Goal: Task Accomplishment & Management: Manage account settings

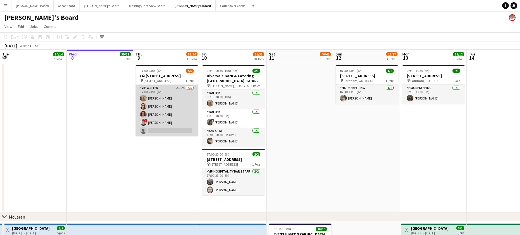
click at [182, 128] on app-card-role "VIP Waiter 2I 2A 4/5 17:00-23:00 (6h) Jacqueline Whitehorn-Scott Hannah Dudley …" at bounding box center [167, 110] width 63 height 51
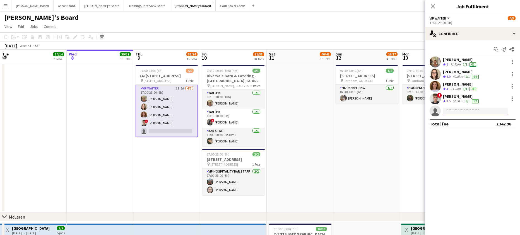
click at [464, 108] on input at bounding box center [475, 111] width 65 height 7
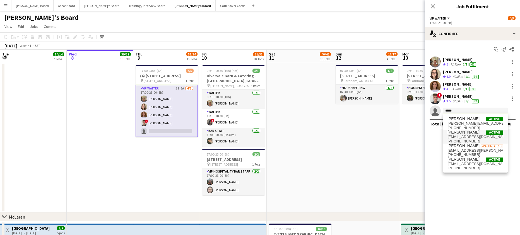
type input "*****"
click at [468, 135] on span "Victoria Murrell" at bounding box center [464, 132] width 32 height 5
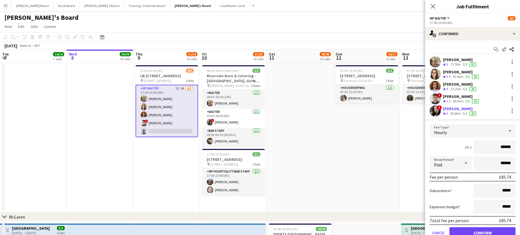
click at [457, 113] on div "85.8km" at bounding box center [455, 113] width 13 height 5
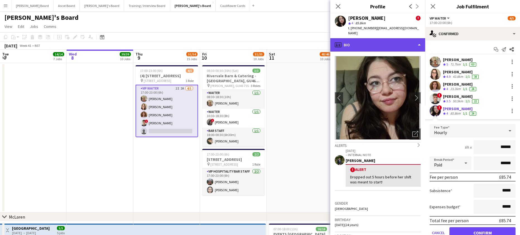
click at [372, 41] on div "profile Bio" at bounding box center [377, 44] width 95 height 13
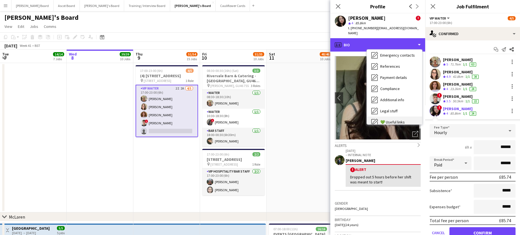
scroll to position [75, 0]
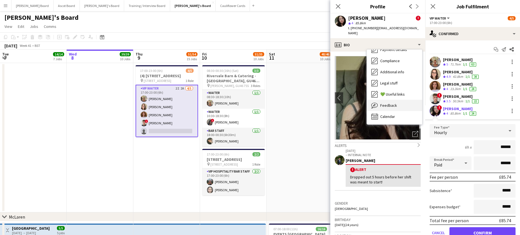
click at [400, 100] on div "Feedback Feedback" at bounding box center [394, 105] width 55 height 11
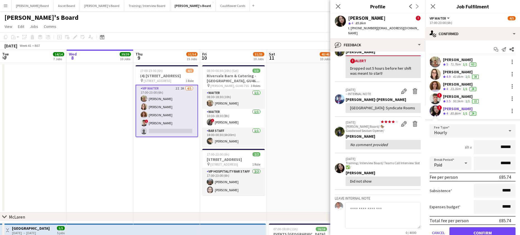
scroll to position [75, 0]
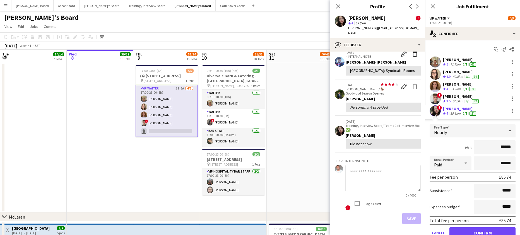
click at [298, 127] on app-date-cell at bounding box center [300, 138] width 67 height 150
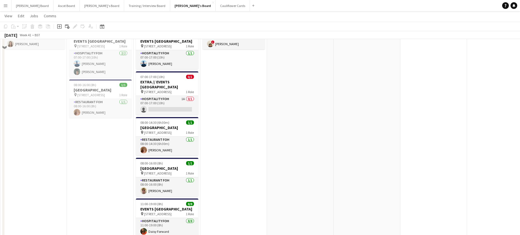
scroll to position [521, 0]
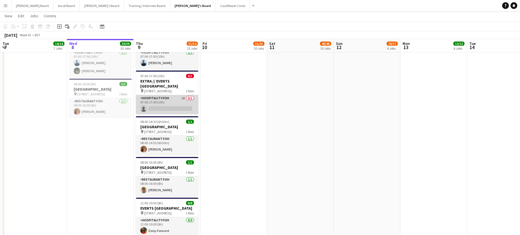
click at [181, 114] on app-card-role "Hospitality FOH 1A 0/1 07:00-17:00 (10h) single-neutral-actions" at bounding box center [167, 104] width 63 height 19
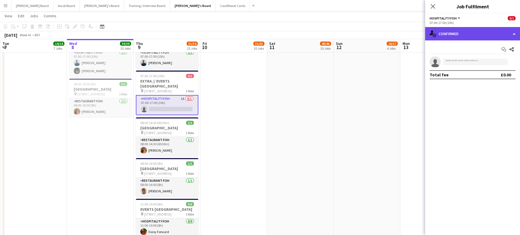
click at [472, 29] on div "single-neutral-actions-check-2 Confirmed" at bounding box center [472, 33] width 95 height 13
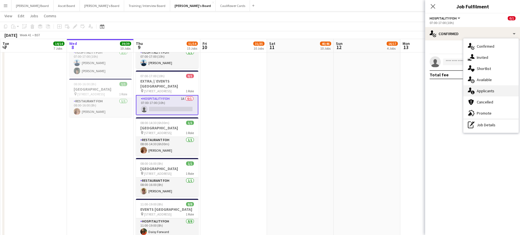
click at [493, 94] on div "single-neutral-actions-information Applicants" at bounding box center [491, 90] width 55 height 11
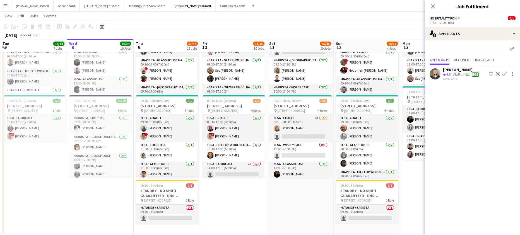
scroll to position [0, 0]
drag, startPoint x: 272, startPoint y: 197, endPoint x: 273, endPoint y: 192, distance: 5.1
click at [273, 197] on app-date-cell "09:00-17:30 (8h30m) 10/12 RHS Wisley Gardens, Wisley Ln, Woking GU23 6QB pin Wo…" at bounding box center [300, 121] width 67 height 227
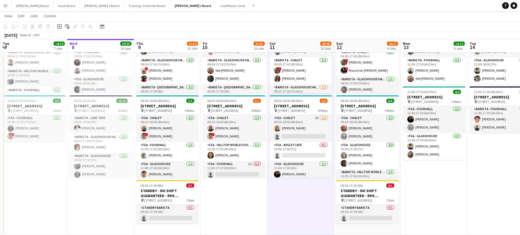
click at [248, 220] on app-date-cell "09:00-17:30 (8h30m) 11/13 RHS Wisley Gardens, Wisley Ln, Woking GU23 6QB pin Wo…" at bounding box center [234, 121] width 67 height 227
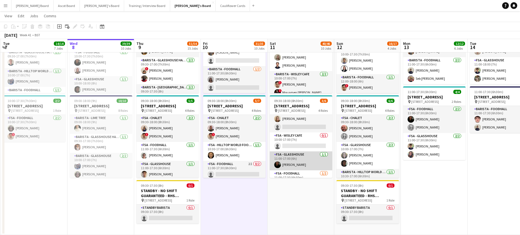
scroll to position [0, 0]
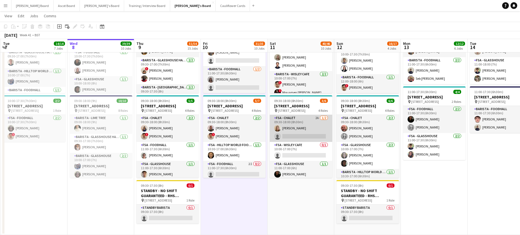
click at [319, 135] on app-card-role "FSA - Chalet 2A 1/2 09:30-18:00 (8h30m) Émilie Woodman single-neutral-actions" at bounding box center [301, 128] width 63 height 27
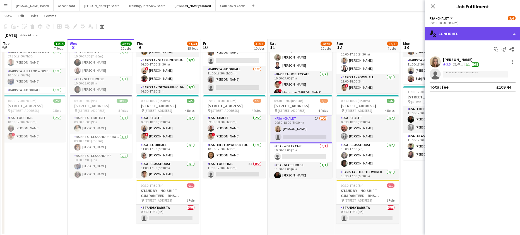
click at [473, 32] on div "single-neutral-actions-check-2 Confirmed" at bounding box center [472, 33] width 95 height 13
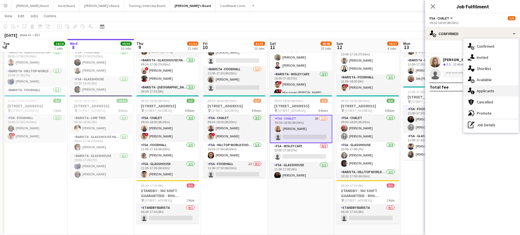
click at [491, 92] on span "Applicants" at bounding box center [486, 90] width 18 height 5
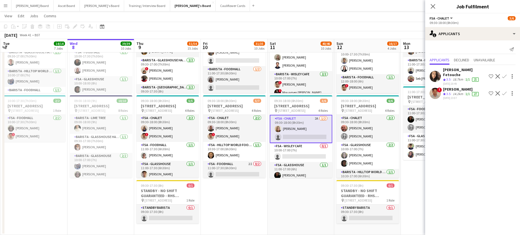
click at [503, 91] on app-icon "Confirm" at bounding box center [504, 93] width 4 height 4
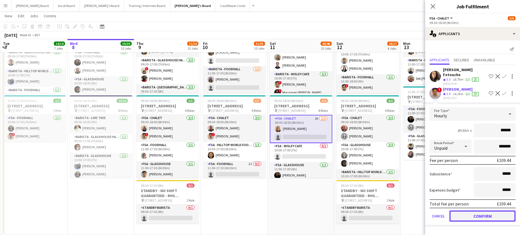
click at [486, 211] on button "Confirm" at bounding box center [483, 216] width 66 height 11
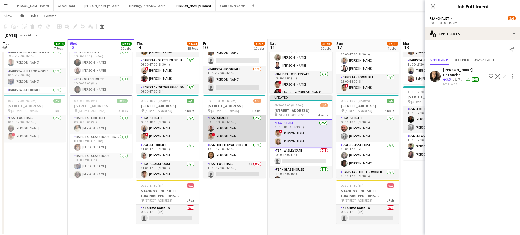
click at [234, 142] on app-card-role "FSA - Chalet 2/2 09:30-18:00 (8h30m) Priscilla Ndangang ! Jonathan Gunde" at bounding box center [234, 128] width 63 height 27
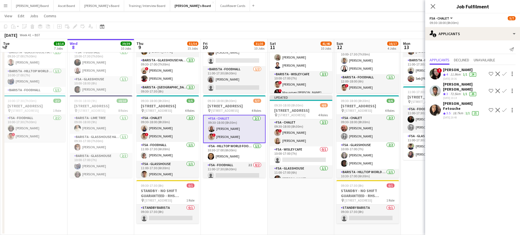
click at [238, 138] on app-card-role "FSA - Chalet 2/2 09:30-18:00 (8h30m) Priscilla Ndangang ! Jonathan Gunde" at bounding box center [234, 129] width 63 height 28
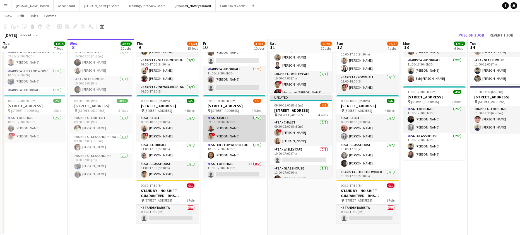
click at [238, 138] on app-card-role "FSA - Chalet 2/2 09:30-18:00 (8h30m) Priscilla Ndangang ! Jonathan Gunde" at bounding box center [234, 128] width 63 height 27
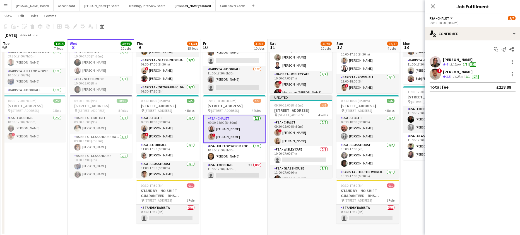
click at [449, 71] on div "[PERSON_NAME]" at bounding box center [461, 71] width 37 height 5
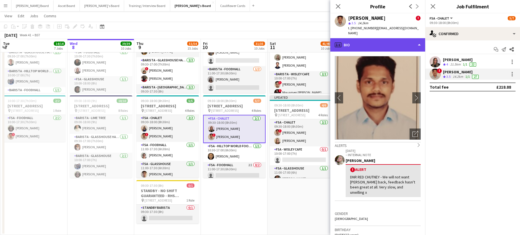
click at [358, 42] on div "profile Bio" at bounding box center [377, 44] width 95 height 13
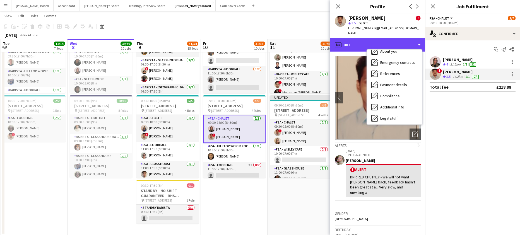
scroll to position [86, 0]
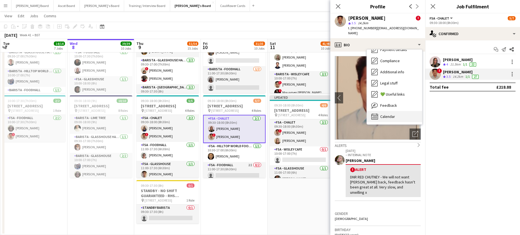
click at [399, 113] on div "Calendar Calendar" at bounding box center [394, 116] width 55 height 11
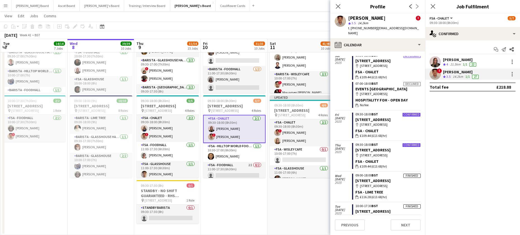
scroll to position [75, 0]
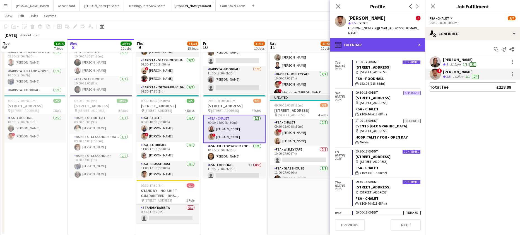
click at [389, 38] on div "calendar-full Calendar" at bounding box center [377, 44] width 95 height 13
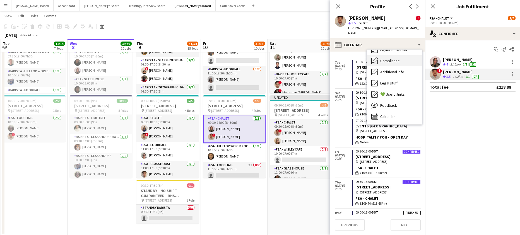
click at [397, 58] on span "Compliance" at bounding box center [390, 60] width 20 height 5
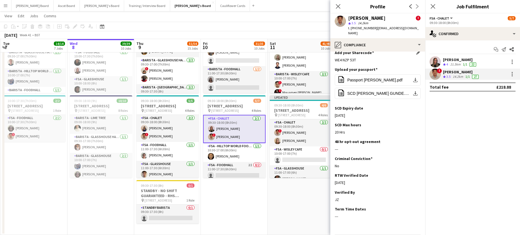
scroll to position [71, 0]
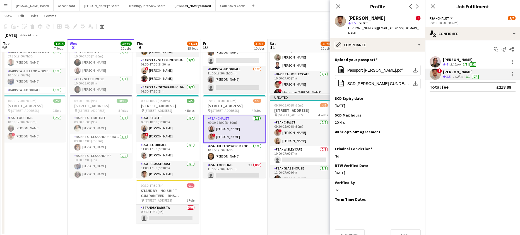
click at [246, 192] on app-date-cell "09:00-17:30 (8h30m) 11/13 RHS Wisley Gardens, Wisley Ln, Woking GU23 6QB pin Wo…" at bounding box center [234, 121] width 67 height 227
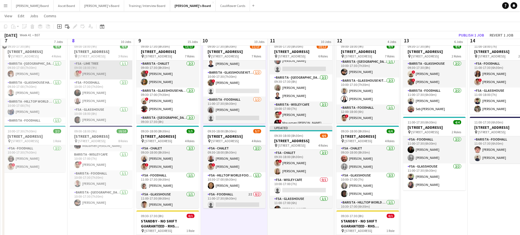
scroll to position [1028, 0]
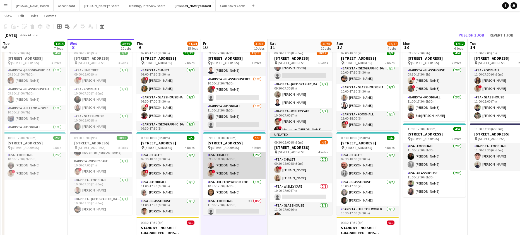
click at [225, 174] on app-card-role "FSA - Chalet 2/2 09:30-18:00 (8h30m) Priscilla Ndangang ! Jonathan Gunde" at bounding box center [234, 165] width 63 height 27
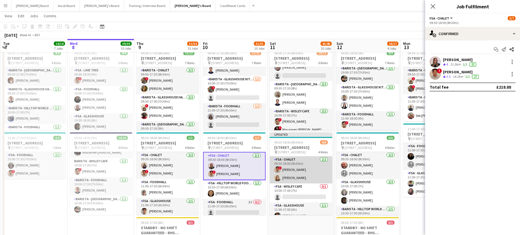
click at [286, 171] on app-card-role "FSA - Chalet 2/2 09:30-18:00 (8h30m) ! Jonathan Gunde Émilie Woodman" at bounding box center [301, 170] width 63 height 27
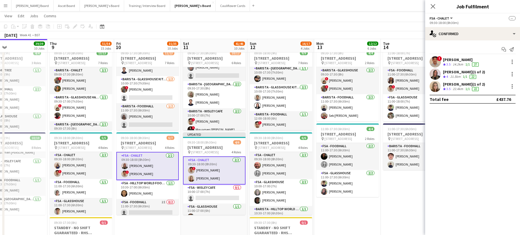
drag, startPoint x: 370, startPoint y: 124, endPoint x: 282, endPoint y: 128, distance: 88.0
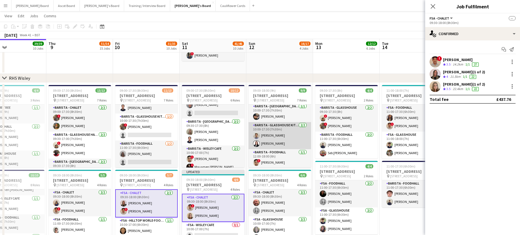
scroll to position [91, 0]
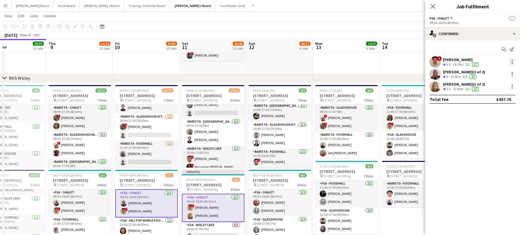
click at [510, 60] on div at bounding box center [512, 62] width 7 height 7
click at [491, 114] on span "Remove" at bounding box center [485, 112] width 17 height 5
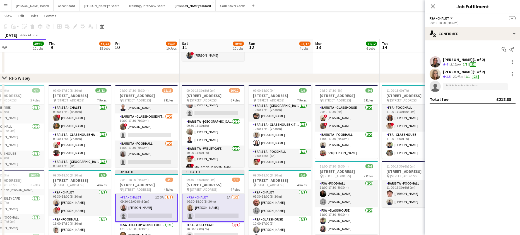
click at [377, 49] on div "6 Jobs" at bounding box center [371, 48] width 11 height 5
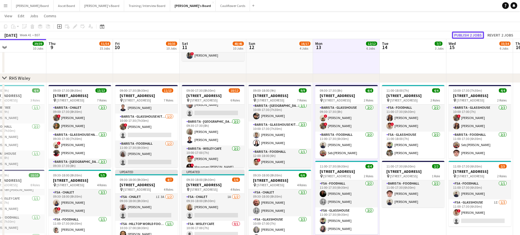
click at [464, 37] on button "Publish 2 jobs" at bounding box center [468, 35] width 32 height 7
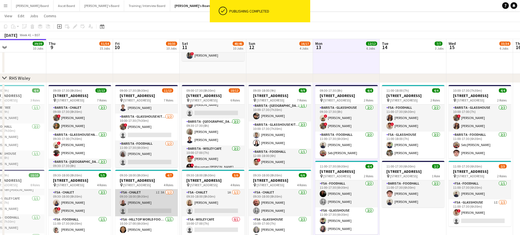
click at [141, 209] on app-card-role "FSA - Chalet 1I 3A 1/2 09:30-18:00 (8h30m) Priscilla Ndangang single-neutral-ac…" at bounding box center [146, 202] width 63 height 27
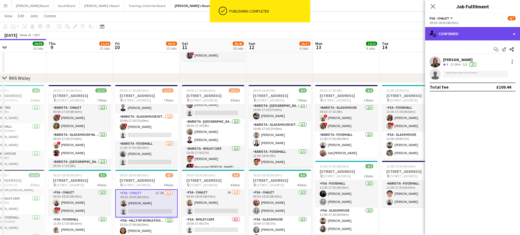
click at [489, 33] on div "single-neutral-actions-check-2 Confirmed" at bounding box center [472, 33] width 95 height 13
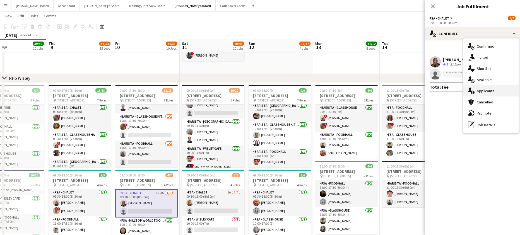
drag, startPoint x: 484, startPoint y: 92, endPoint x: 492, endPoint y: 90, distance: 7.4
click at [485, 92] on span "Applicants" at bounding box center [486, 90] width 18 height 5
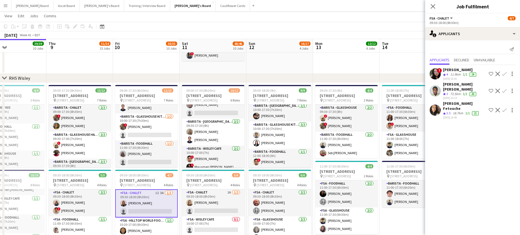
click at [456, 111] on div "18.7km" at bounding box center [458, 113] width 13 height 5
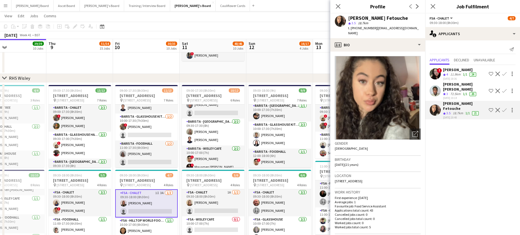
click at [450, 76] on div "11.9km" at bounding box center [455, 74] width 13 height 5
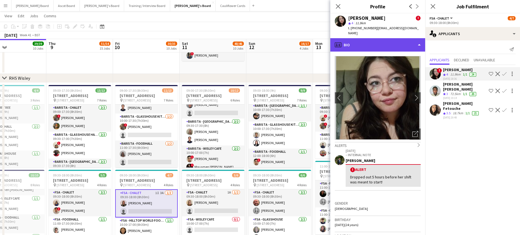
click at [369, 42] on div "profile Bio" at bounding box center [377, 44] width 95 height 13
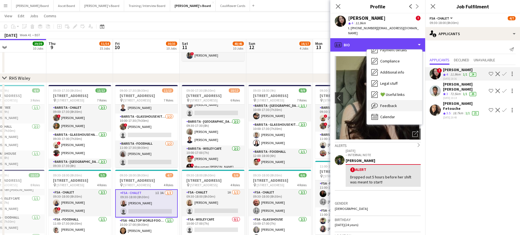
scroll to position [75, 0]
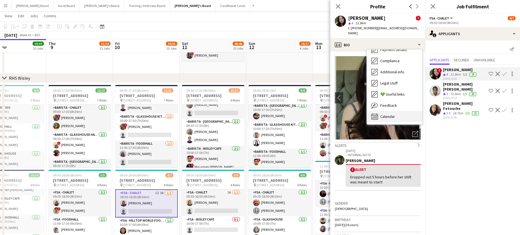
click at [390, 114] on span "Calendar" at bounding box center [387, 116] width 15 height 5
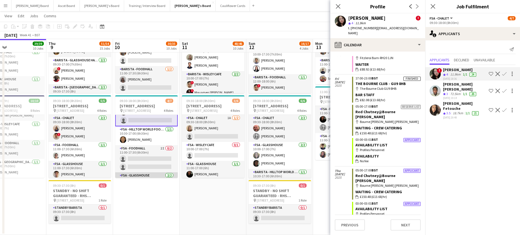
scroll to position [0, 0]
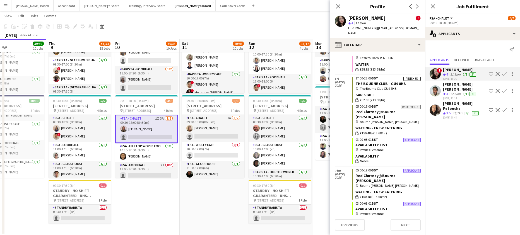
click at [464, 111] on div "18.7km" at bounding box center [458, 113] width 13 height 5
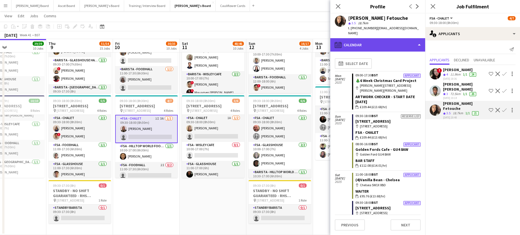
click at [381, 38] on div "calendar-full Calendar" at bounding box center [377, 44] width 95 height 13
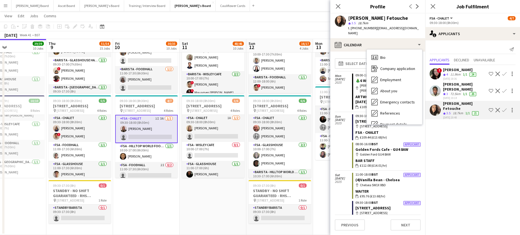
click at [449, 72] on div "Victoria Murrell" at bounding box center [460, 69] width 34 height 5
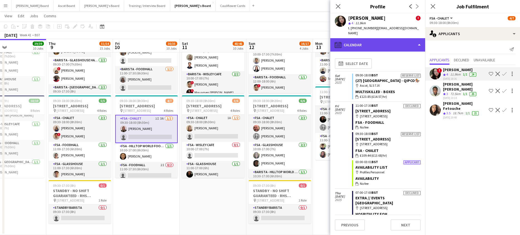
click at [381, 38] on div "calendar-full Calendar" at bounding box center [377, 44] width 95 height 13
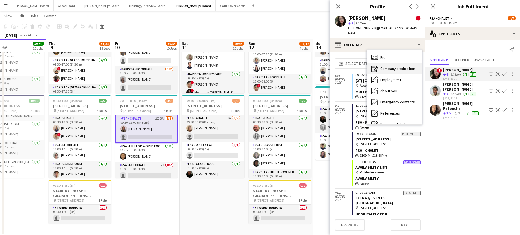
click at [399, 66] on span "Company application" at bounding box center [397, 68] width 35 height 5
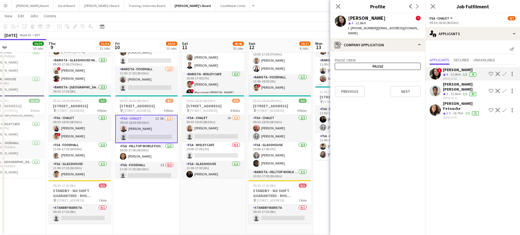
click at [471, 92] on div "26" at bounding box center [473, 94] width 7 height 4
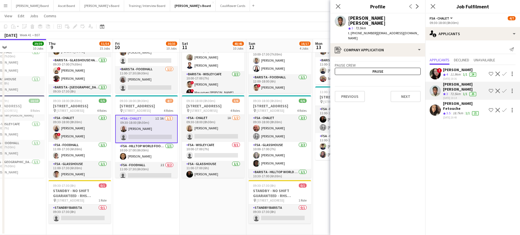
click at [465, 111] on div "1/1" at bounding box center [467, 113] width 7 height 5
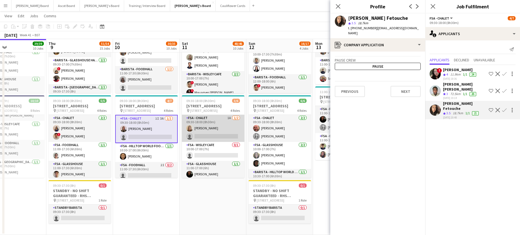
click at [222, 135] on app-card-role "FSA - Chalet 1A 1/2 09:30-18:00 (8h30m) Émilie Woodman single-neutral-actions" at bounding box center [213, 128] width 63 height 27
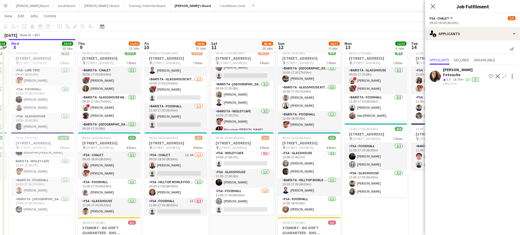
scroll to position [0, 191]
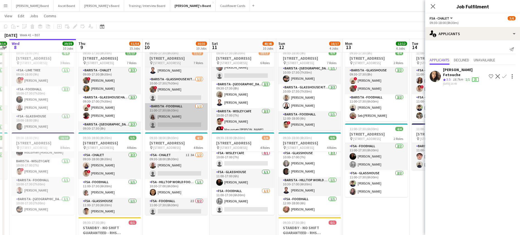
drag, startPoint x: 165, startPoint y: 115, endPoint x: 181, endPoint y: 118, distance: 15.9
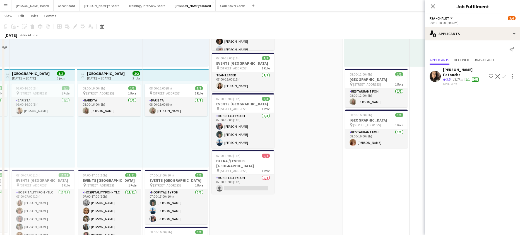
scroll to position [283, 0]
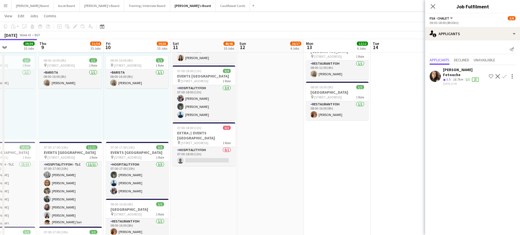
drag, startPoint x: 333, startPoint y: 183, endPoint x: 237, endPoint y: 195, distance: 96.7
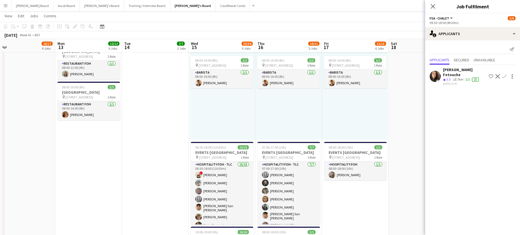
drag, startPoint x: 280, startPoint y: 181, endPoint x: 109, endPoint y: 177, distance: 171.4
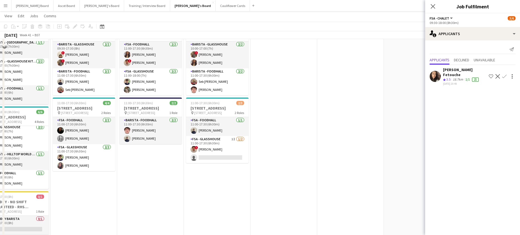
scroll to position [1065, 0]
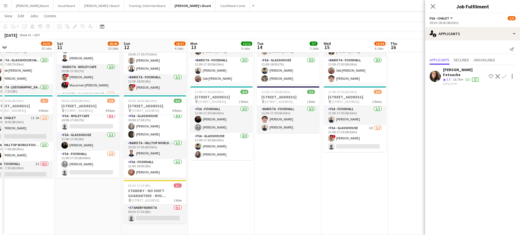
drag, startPoint x: 126, startPoint y: 208, endPoint x: 307, endPoint y: 200, distance: 181.0
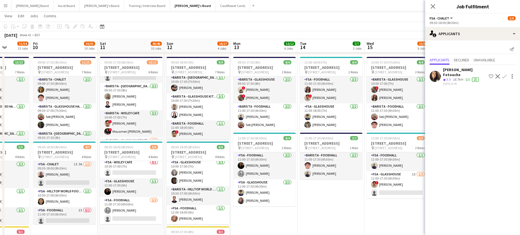
scroll to position [953, 0]
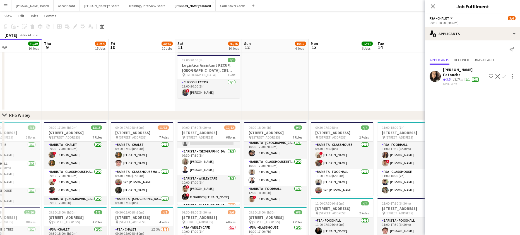
drag, startPoint x: 153, startPoint y: 126, endPoint x: 326, endPoint y: 126, distance: 173.0
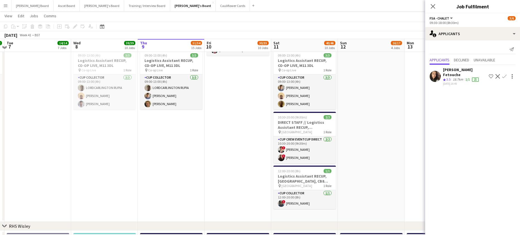
scroll to position [841, 0]
click at [246, 101] on app-date-cell "10:30-19:00 (8h30m) 2/2 DIRECT STAFF // Logistics Assistant RECUP, NEWMARKET RA…" at bounding box center [238, 113] width 67 height 220
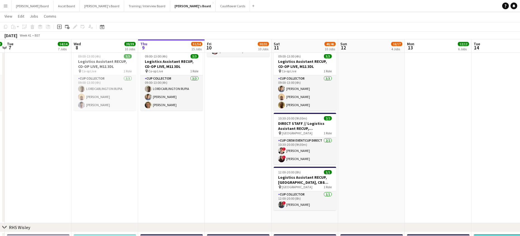
scroll to position [0, 0]
